Goal: Information Seeking & Learning: Learn about a topic

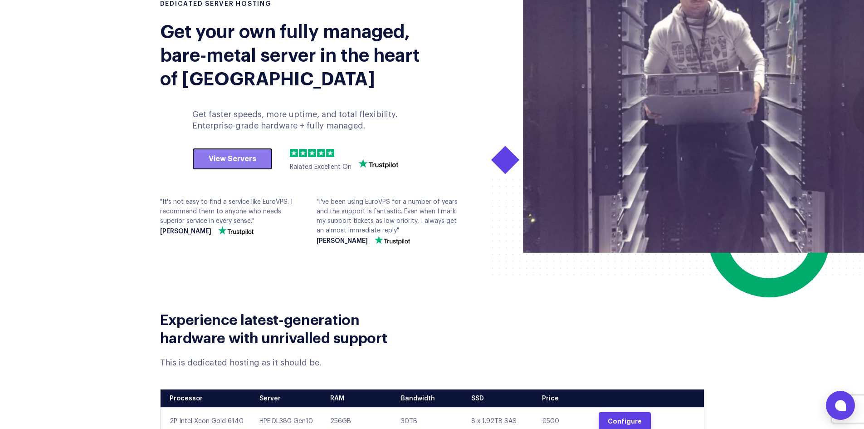
click at [254, 154] on link "View Servers" at bounding box center [232, 159] width 80 height 22
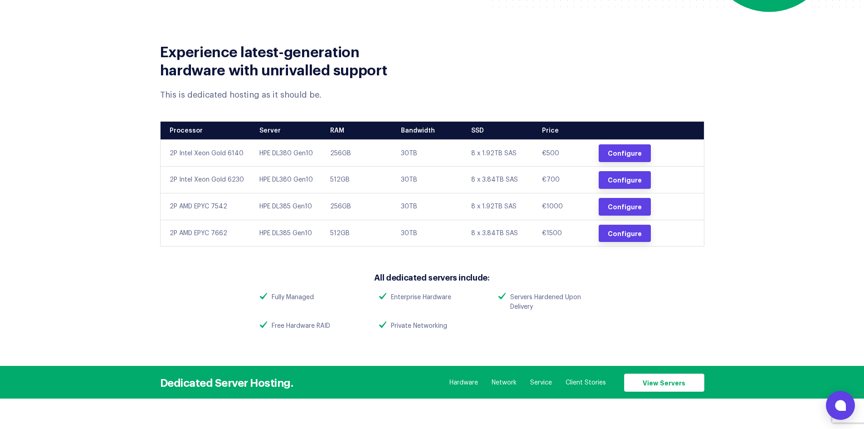
scroll to position [355, 0]
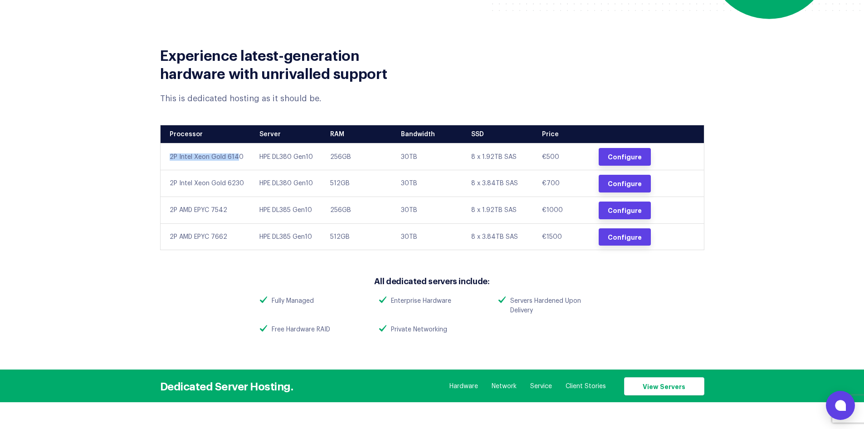
drag, startPoint x: 238, startPoint y: 154, endPoint x: 161, endPoint y: 165, distance: 78.3
click at [161, 165] on td "2P Intel Xeon Gold 6140" at bounding box center [206, 156] width 93 height 27
click at [205, 157] on td "2P Intel Xeon Gold 6140" at bounding box center [206, 156] width 93 height 27
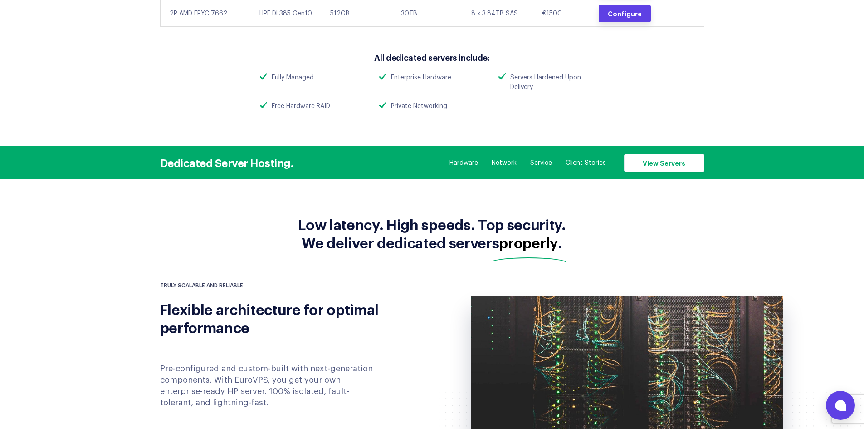
scroll to position [581, 0]
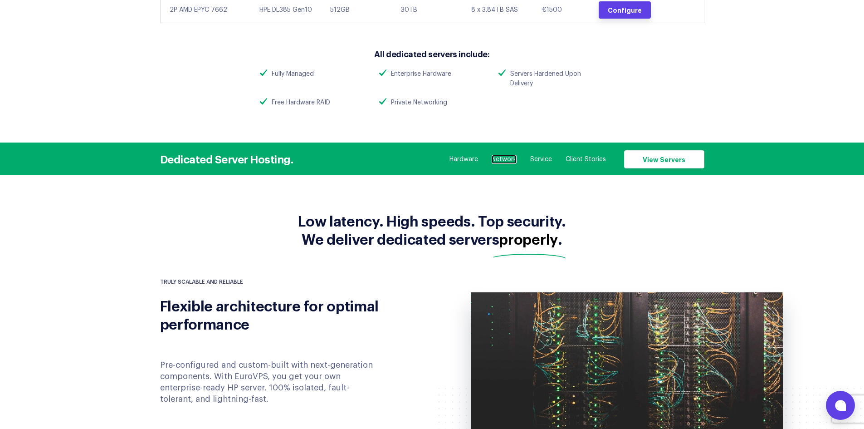
click at [502, 158] on link "Network" at bounding box center [504, 159] width 25 height 9
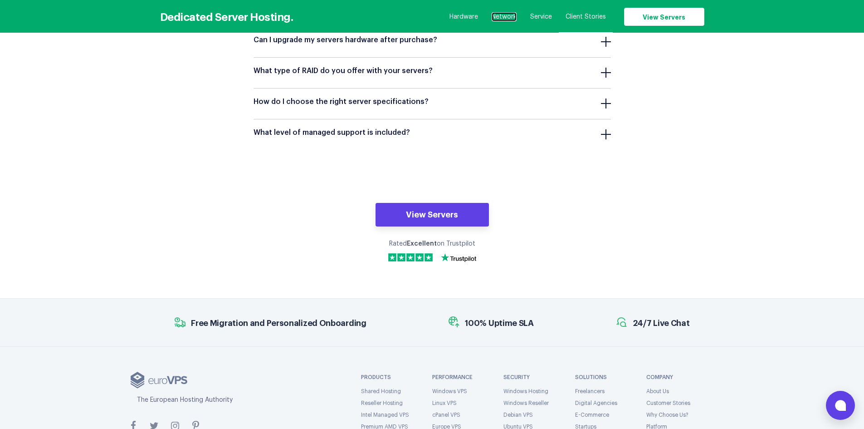
scroll to position [3185, 0]
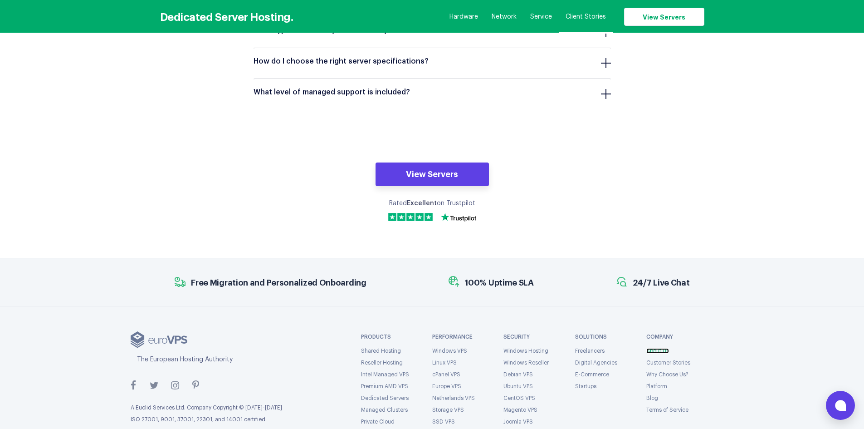
click at [655, 348] on link "About Us" at bounding box center [657, 350] width 23 height 5
